Goal: Navigation & Orientation: Find specific page/section

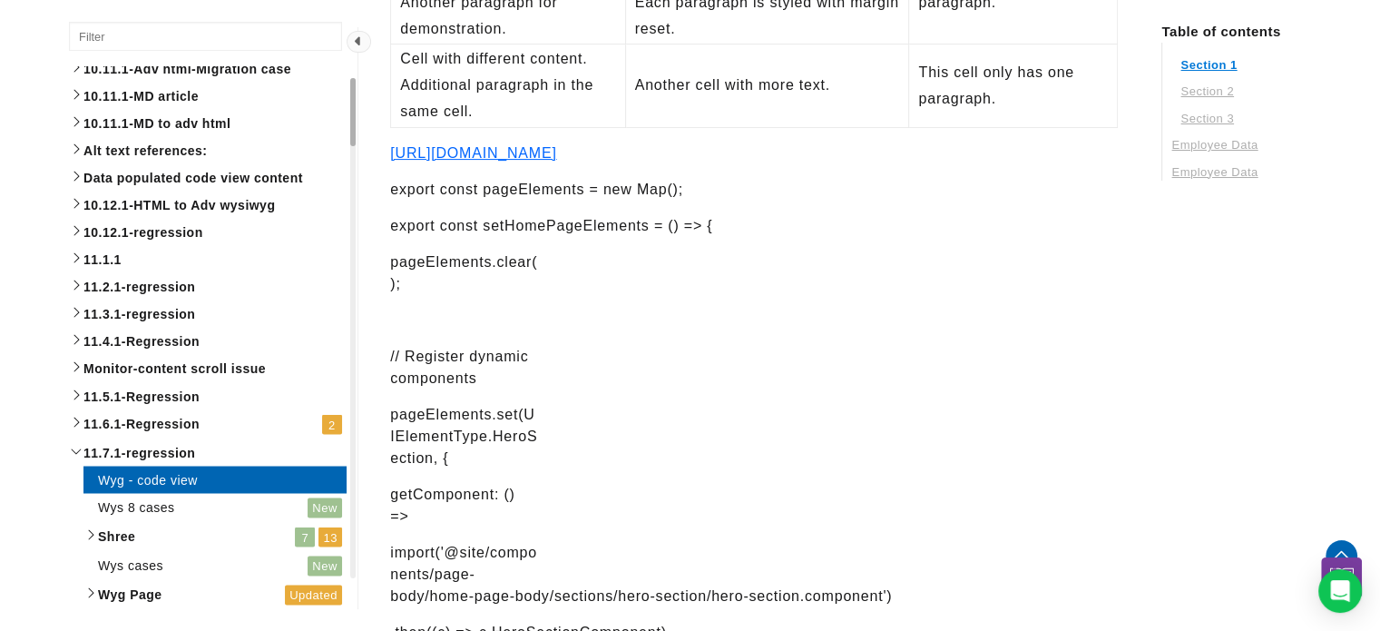
scroll to position [4592, 3002]
